Goal: Task Accomplishment & Management: Use online tool/utility

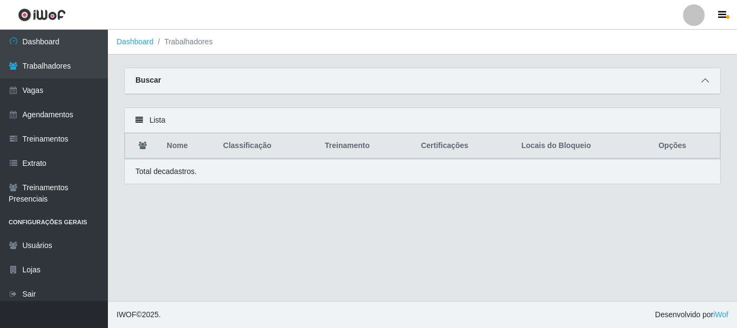
click at [704, 82] on icon at bounding box center [706, 81] width 8 height 8
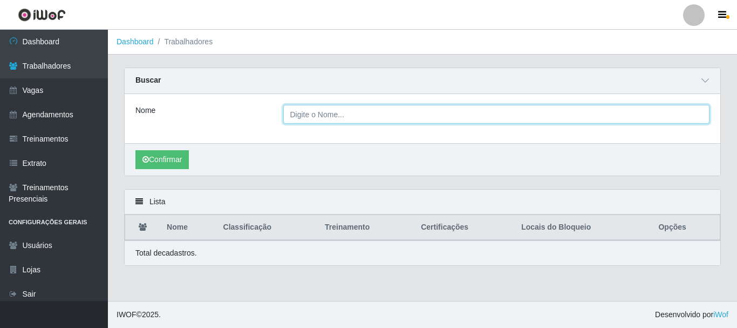
click at [365, 123] on input "Nome" at bounding box center [496, 114] width 427 height 19
type input "[PERSON_NAME] [PERSON_NAME]"
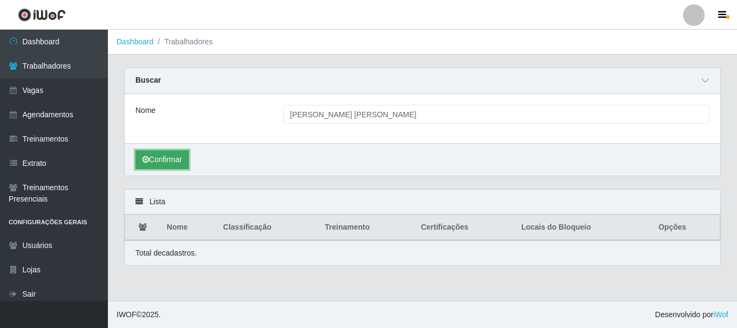
click at [158, 155] on button "Confirmar" at bounding box center [161, 159] width 53 height 19
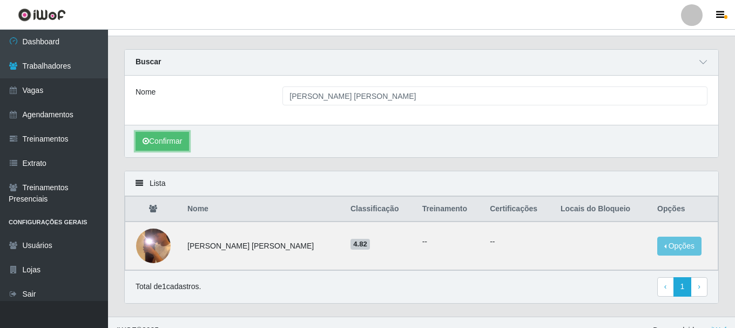
scroll to position [35, 0]
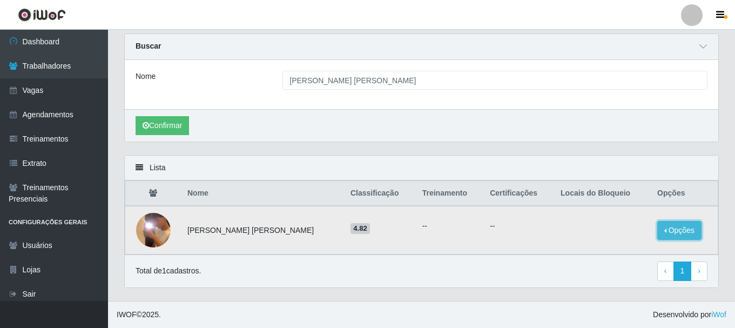
click at [688, 229] on button "Opções" at bounding box center [679, 230] width 44 height 19
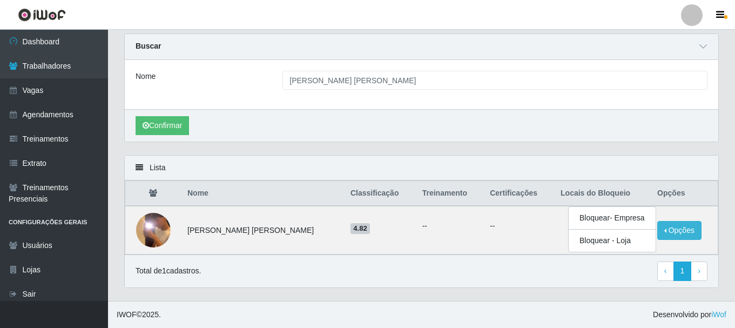
click at [540, 60] on div "Nome [PERSON_NAME] [PERSON_NAME]" at bounding box center [421, 84] width 593 height 49
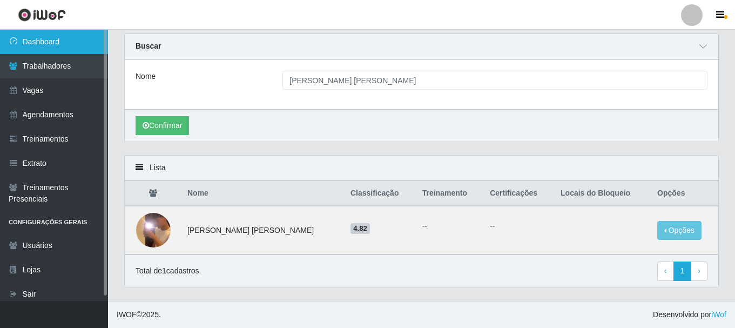
click at [53, 43] on link "Dashboard" at bounding box center [54, 42] width 108 height 24
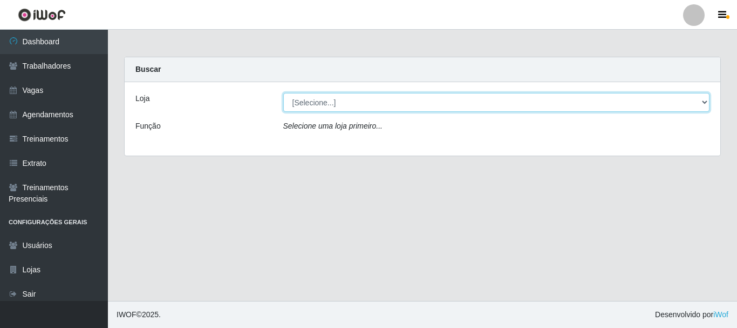
click at [334, 104] on select "[Selecione...] Supermercado Queiroz - Caicó" at bounding box center [496, 102] width 427 height 19
select select "512"
click at [283, 93] on select "[Selecione...] Supermercado Queiroz - Caicó" at bounding box center [496, 102] width 427 height 19
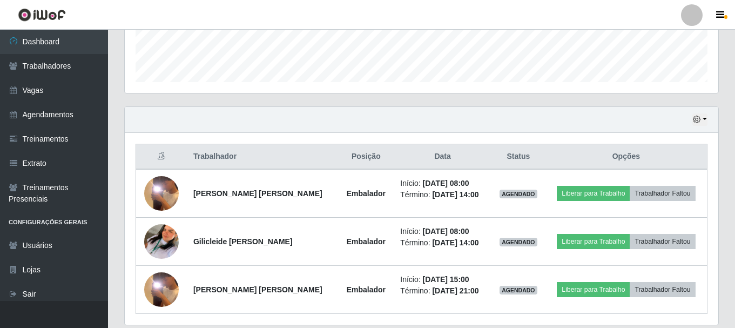
scroll to position [341, 0]
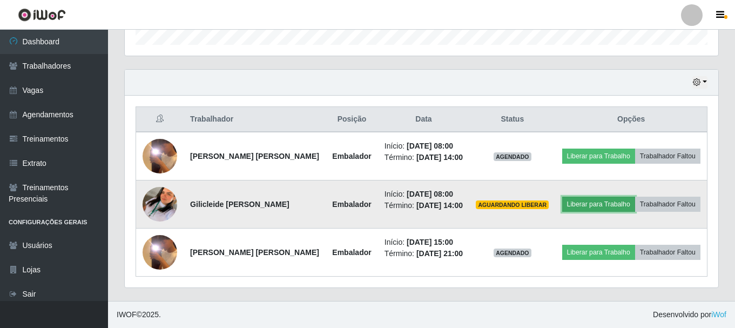
click at [607, 207] on button "Liberar para Trabalho" at bounding box center [598, 203] width 73 height 15
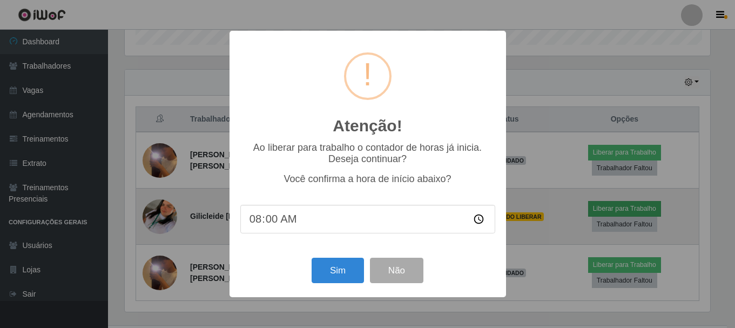
scroll to position [224, 588]
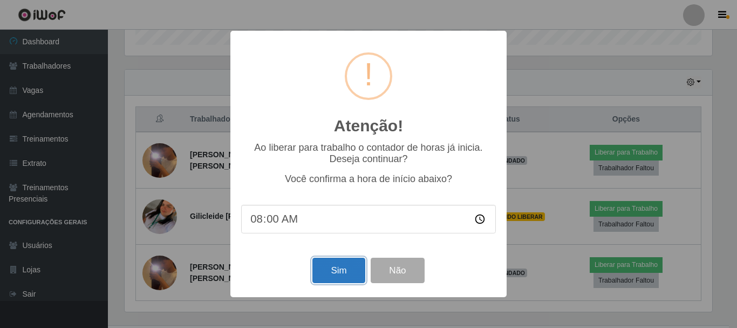
click at [328, 272] on button "Sim" at bounding box center [339, 269] width 52 height 25
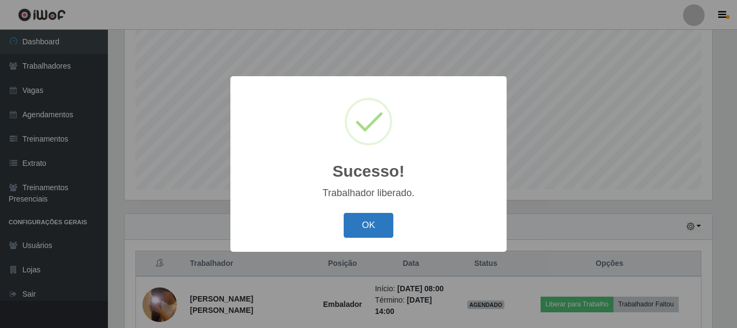
click at [365, 231] on button "OK" at bounding box center [369, 225] width 50 height 25
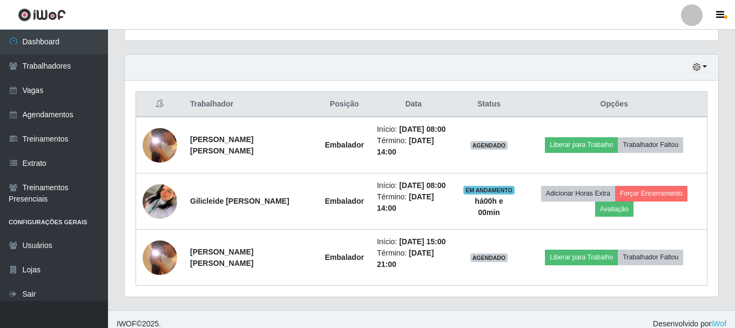
scroll to position [365, 0]
